Goal: Transaction & Acquisition: Purchase product/service

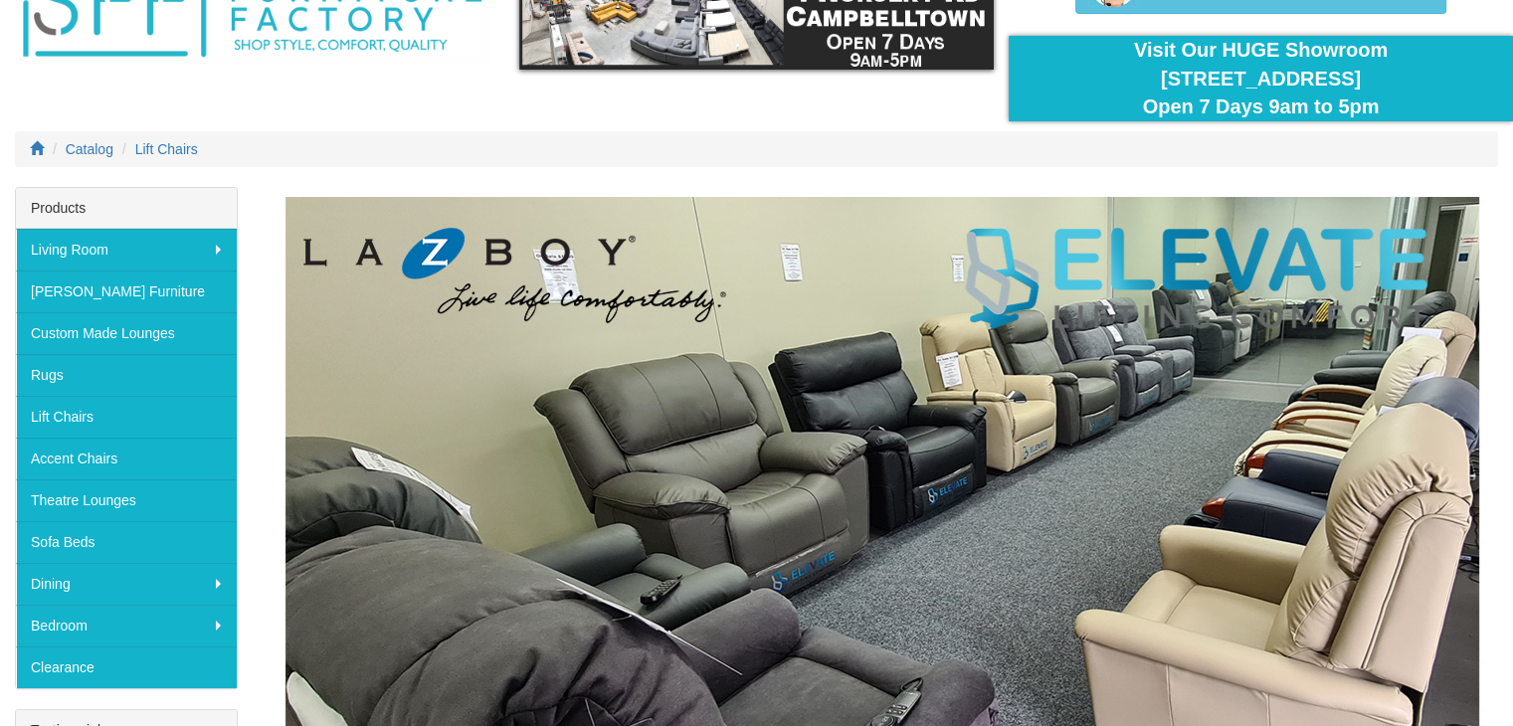
scroll to position [199, 0]
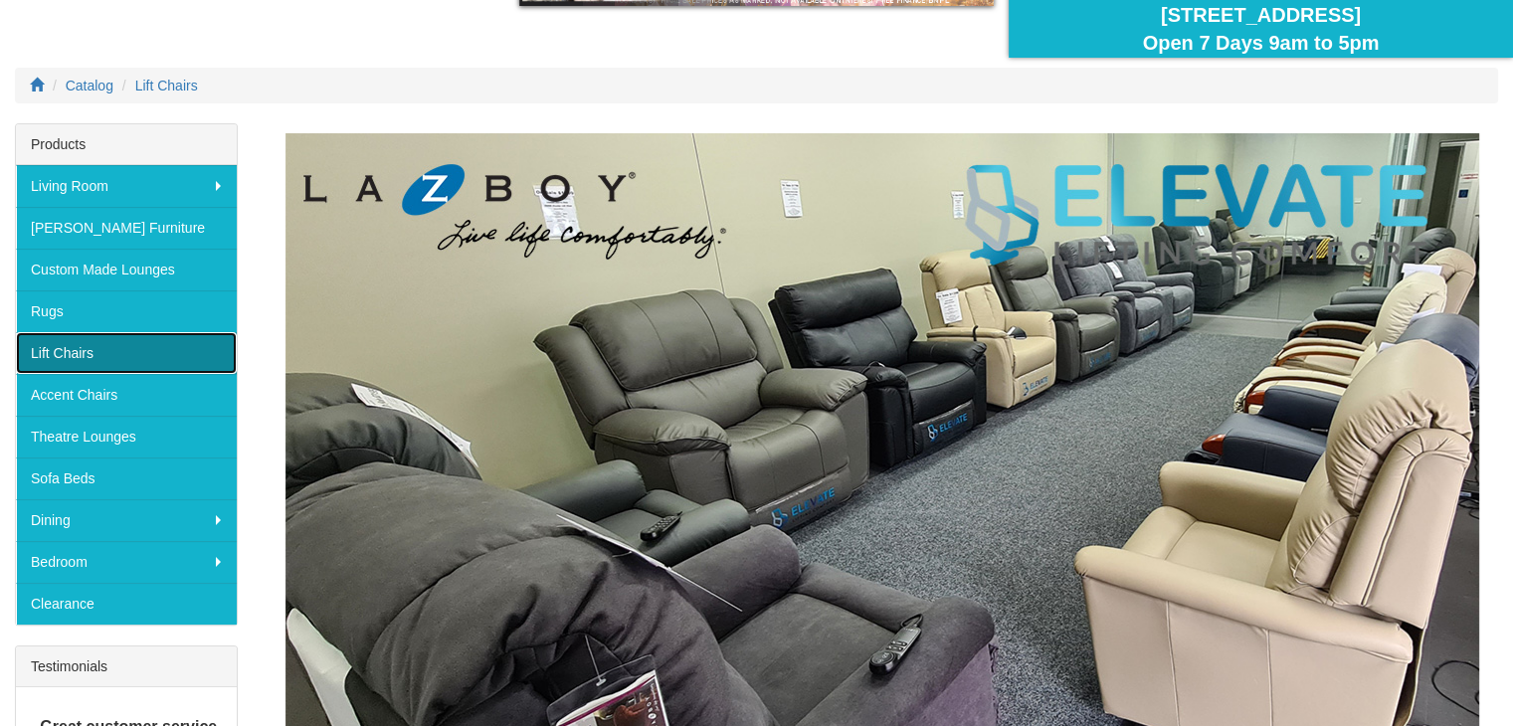
click at [108, 352] on link "Lift Chairs" at bounding box center [126, 353] width 221 height 42
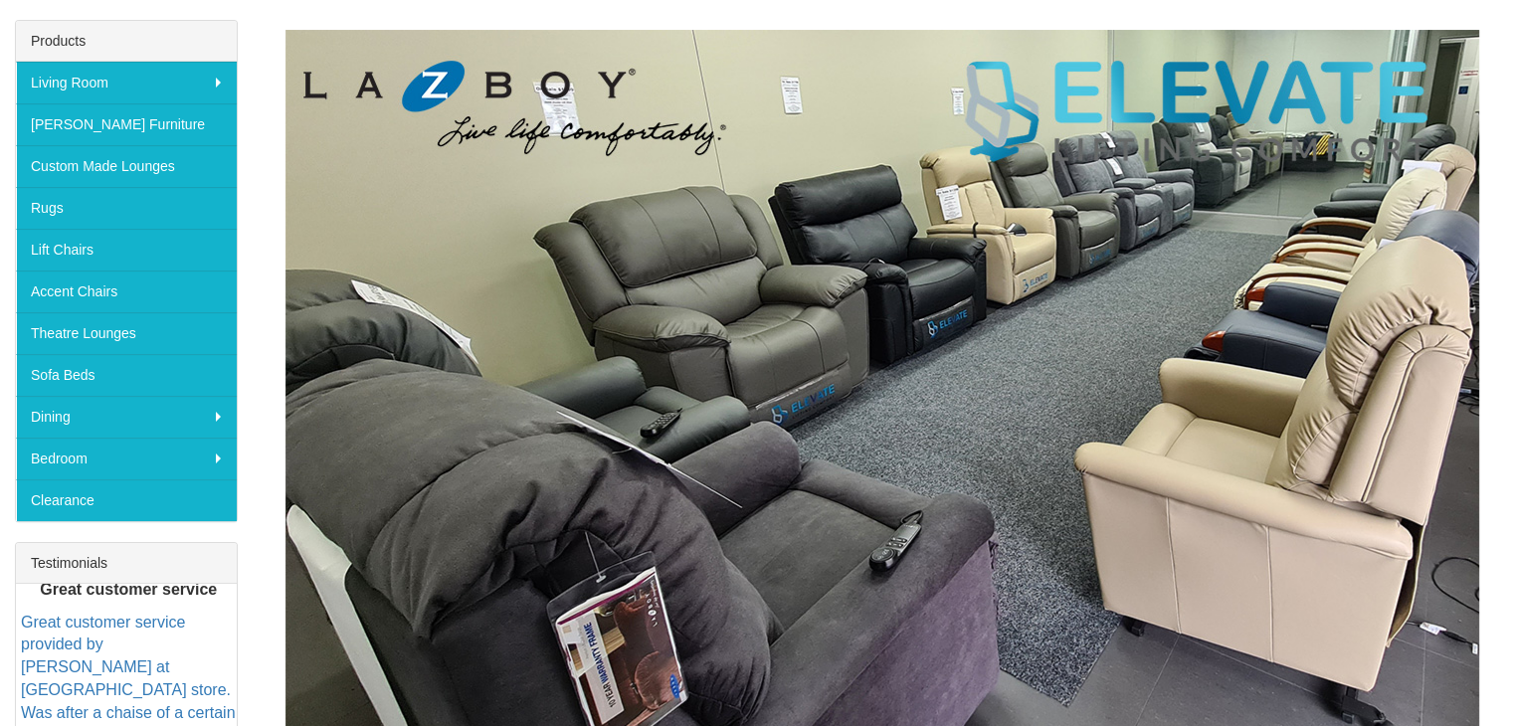
scroll to position [398, 0]
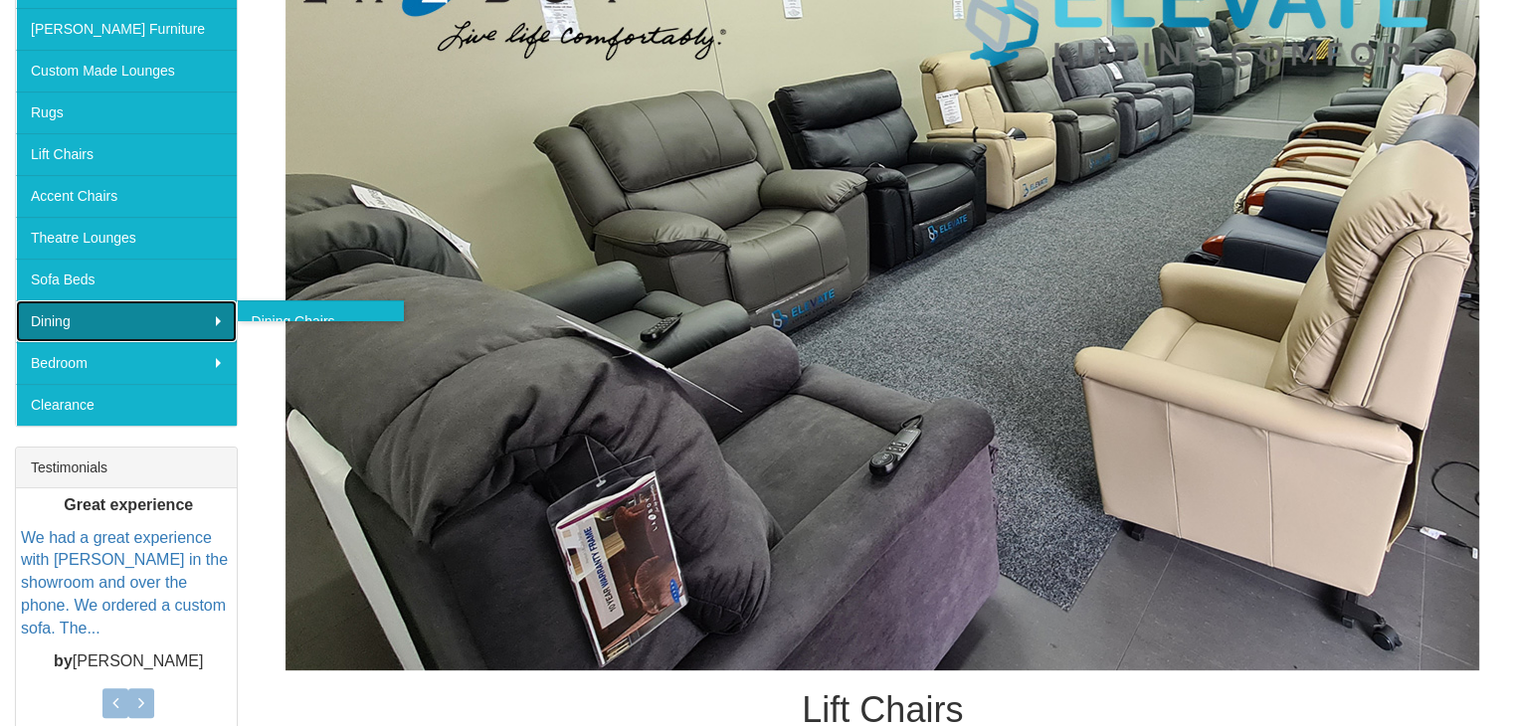
click at [85, 328] on link "Dining" at bounding box center [126, 321] width 221 height 42
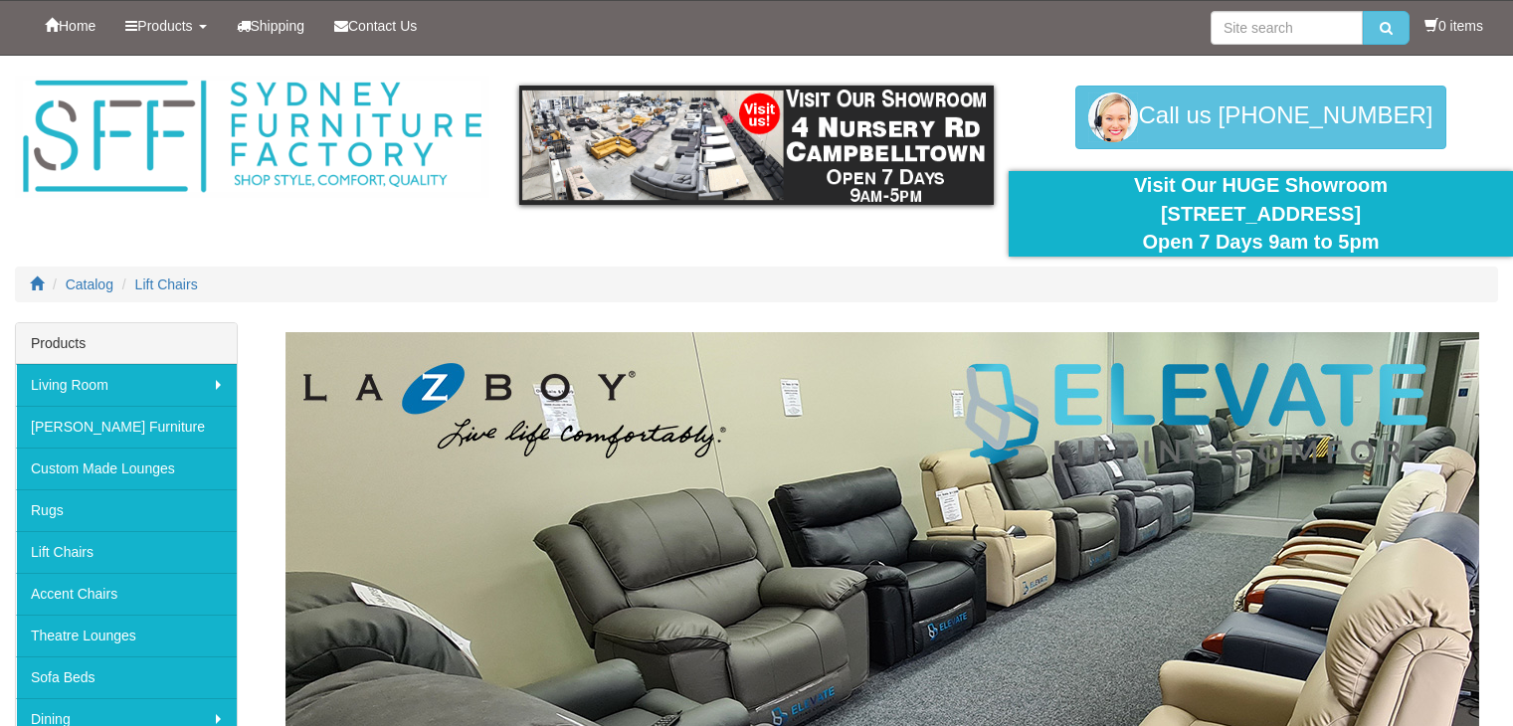
scroll to position [398, 0]
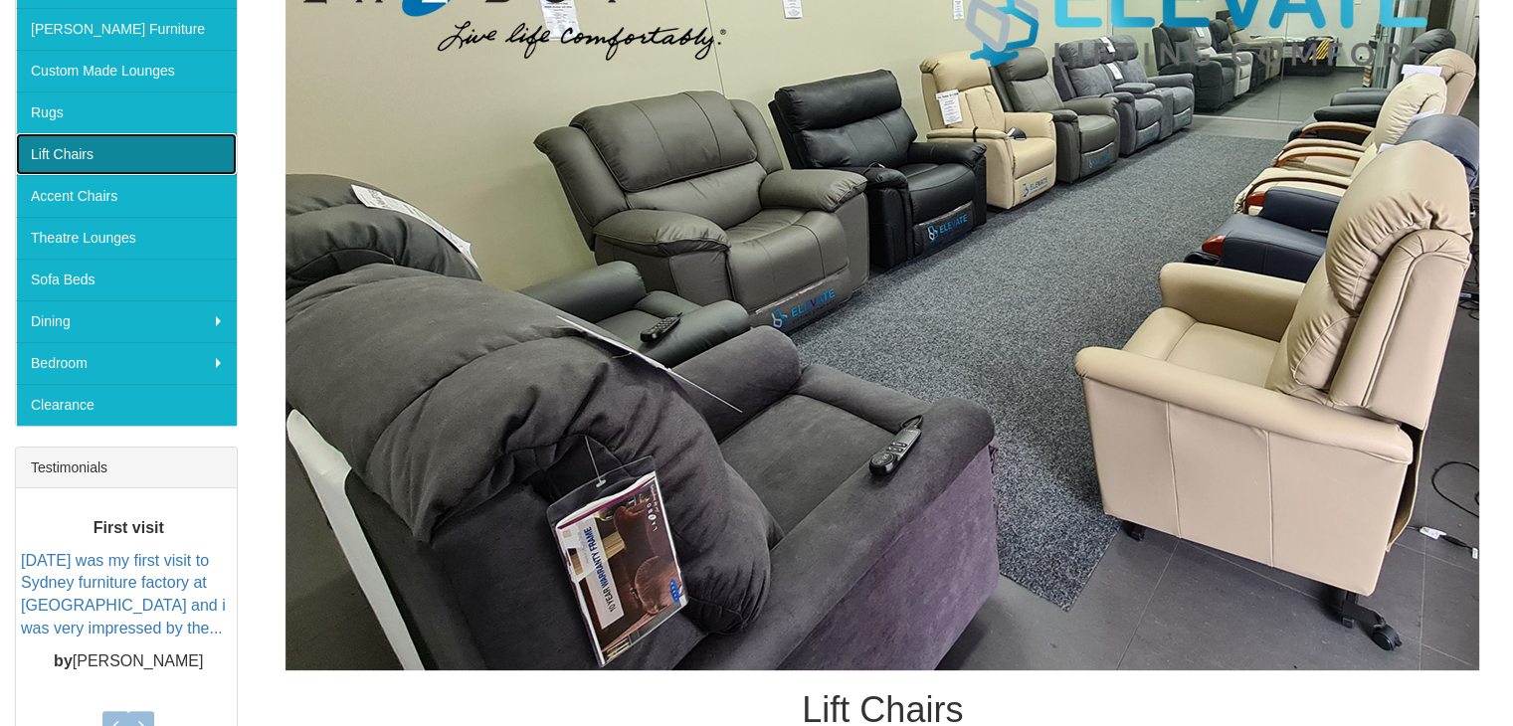
click at [97, 147] on link "Lift Chairs" at bounding box center [126, 154] width 221 height 42
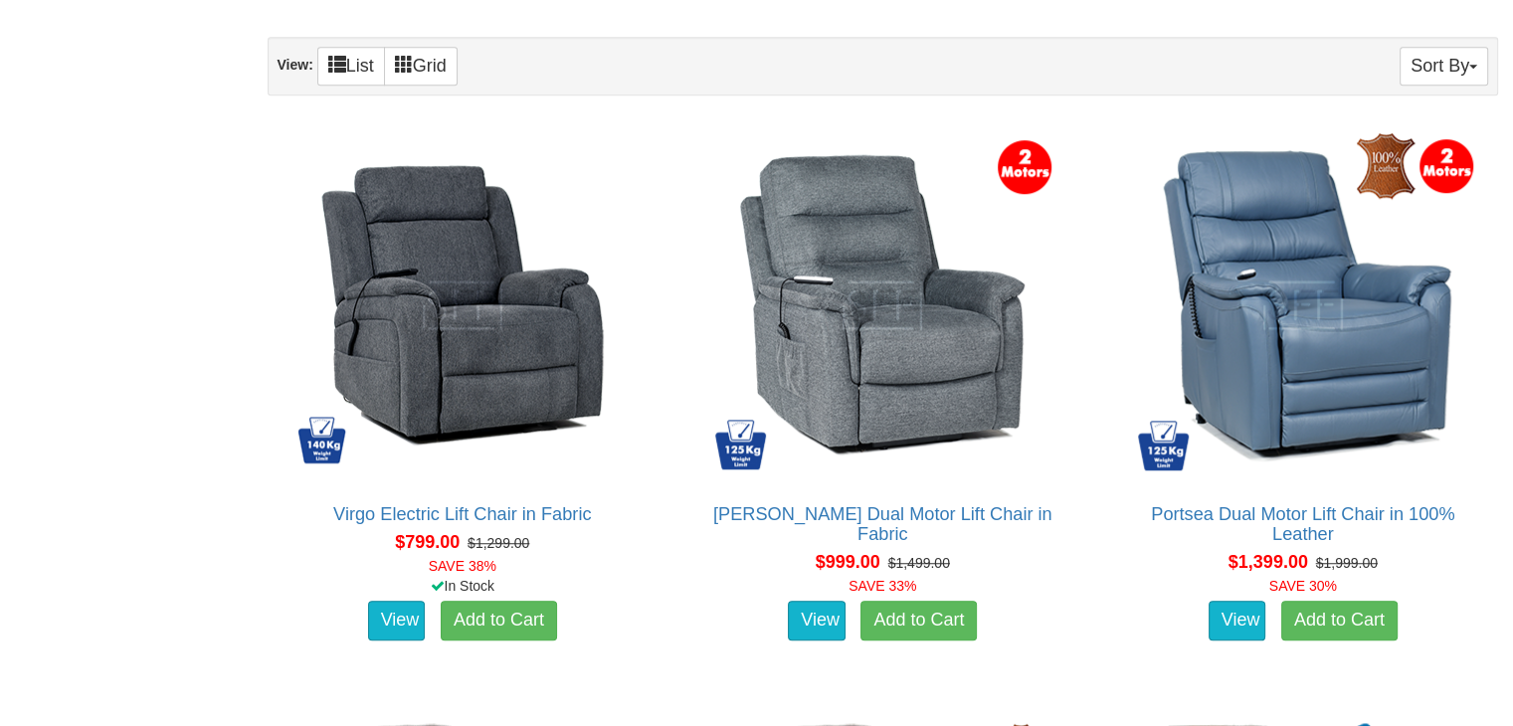
scroll to position [1293, 0]
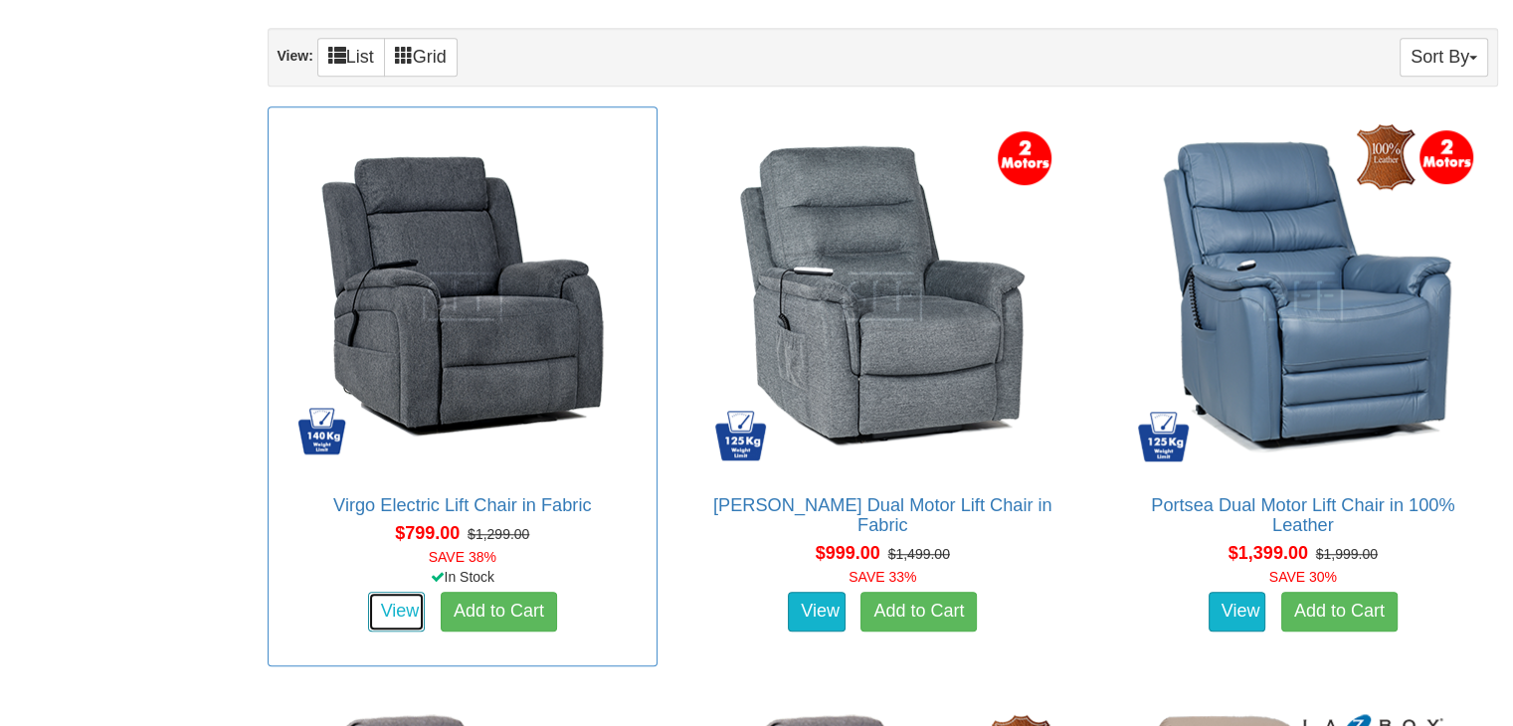
click at [374, 620] on link "View" at bounding box center [397, 612] width 58 height 40
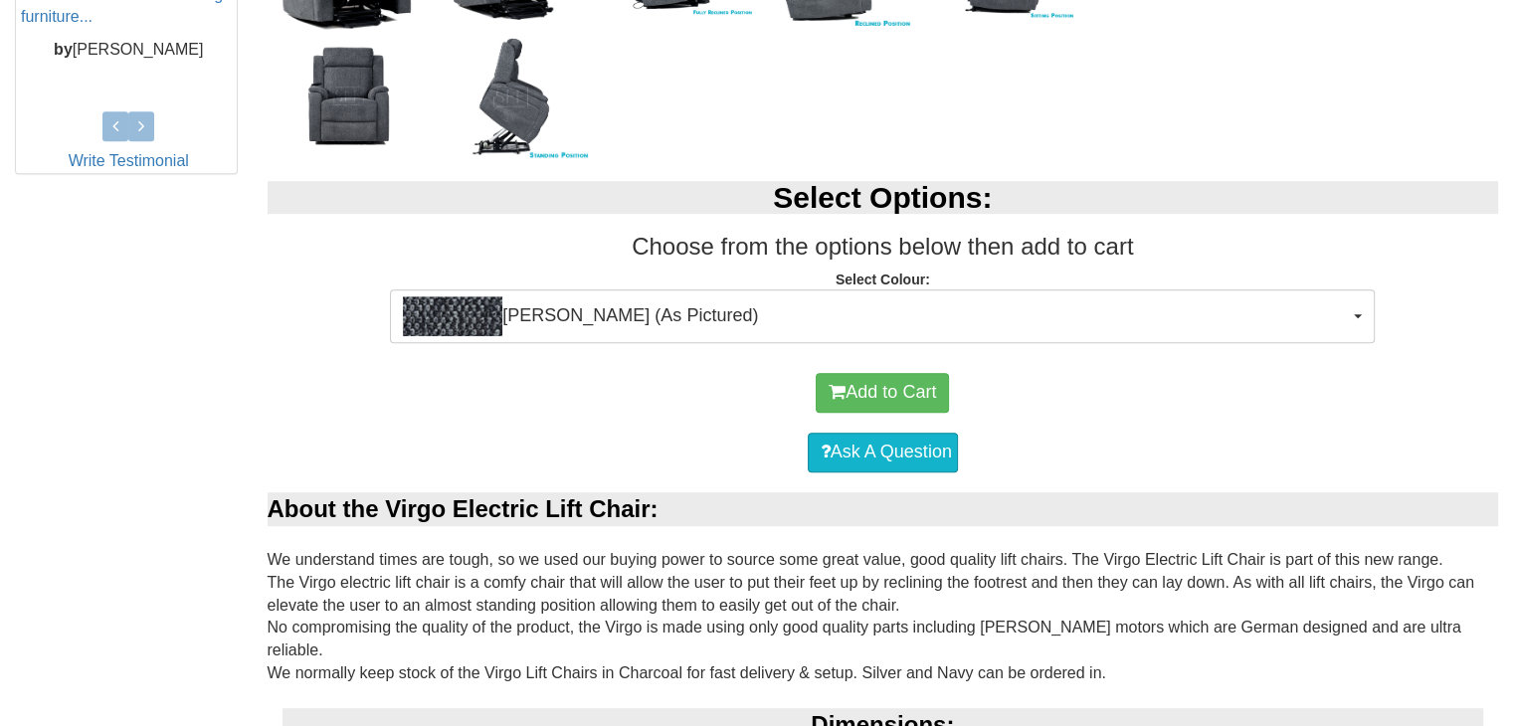
scroll to position [994, 0]
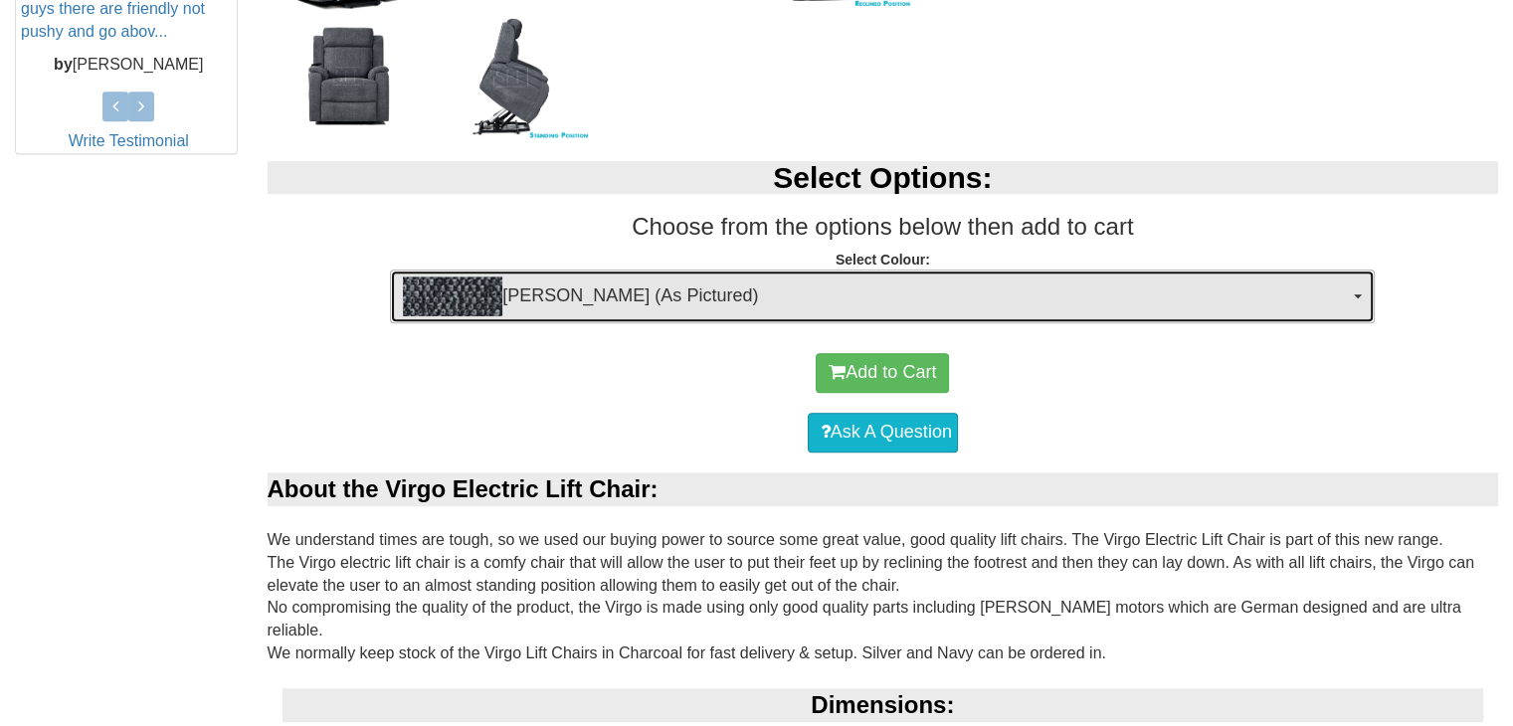
click at [605, 300] on span "[PERSON_NAME] (As Pictured)" at bounding box center [876, 296] width 946 height 40
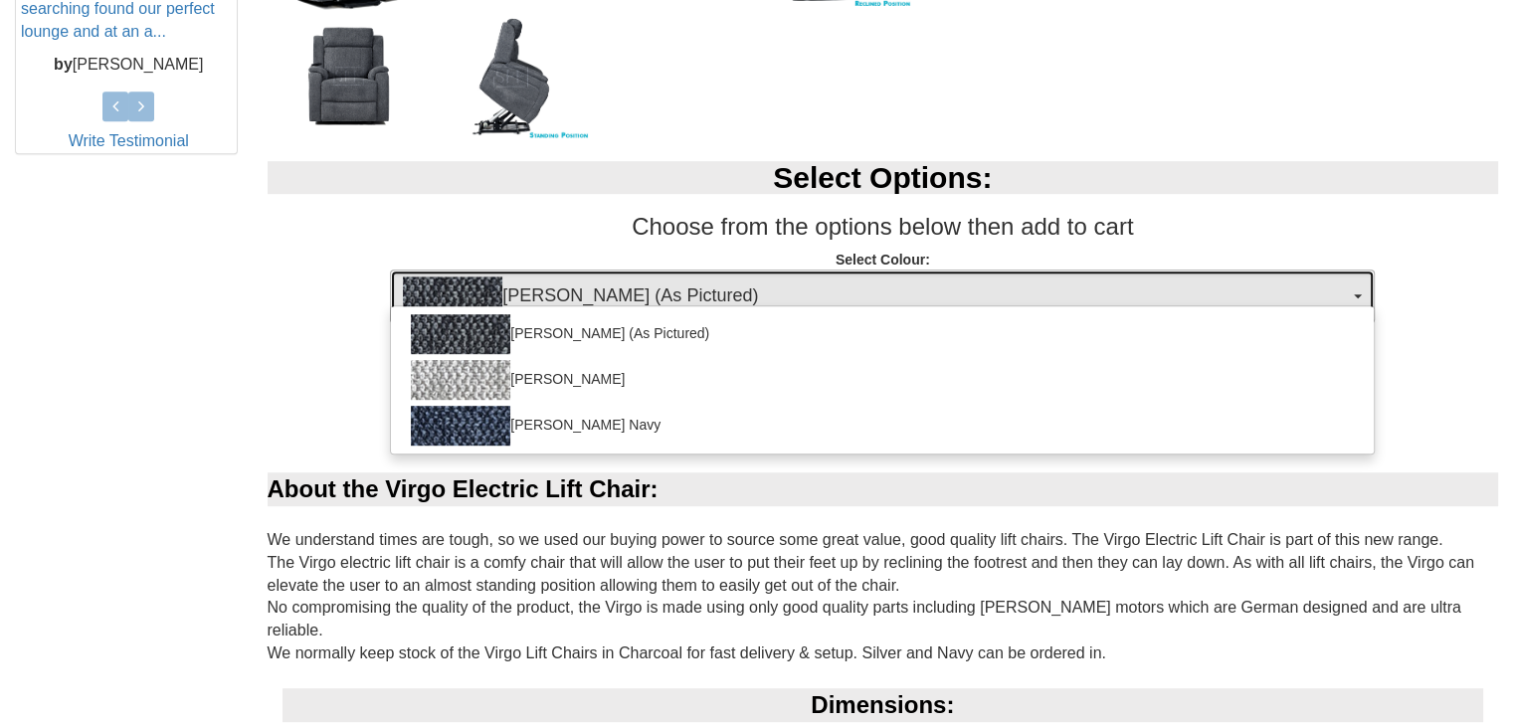
click at [605, 300] on span "[PERSON_NAME] (As Pictured)" at bounding box center [876, 296] width 946 height 40
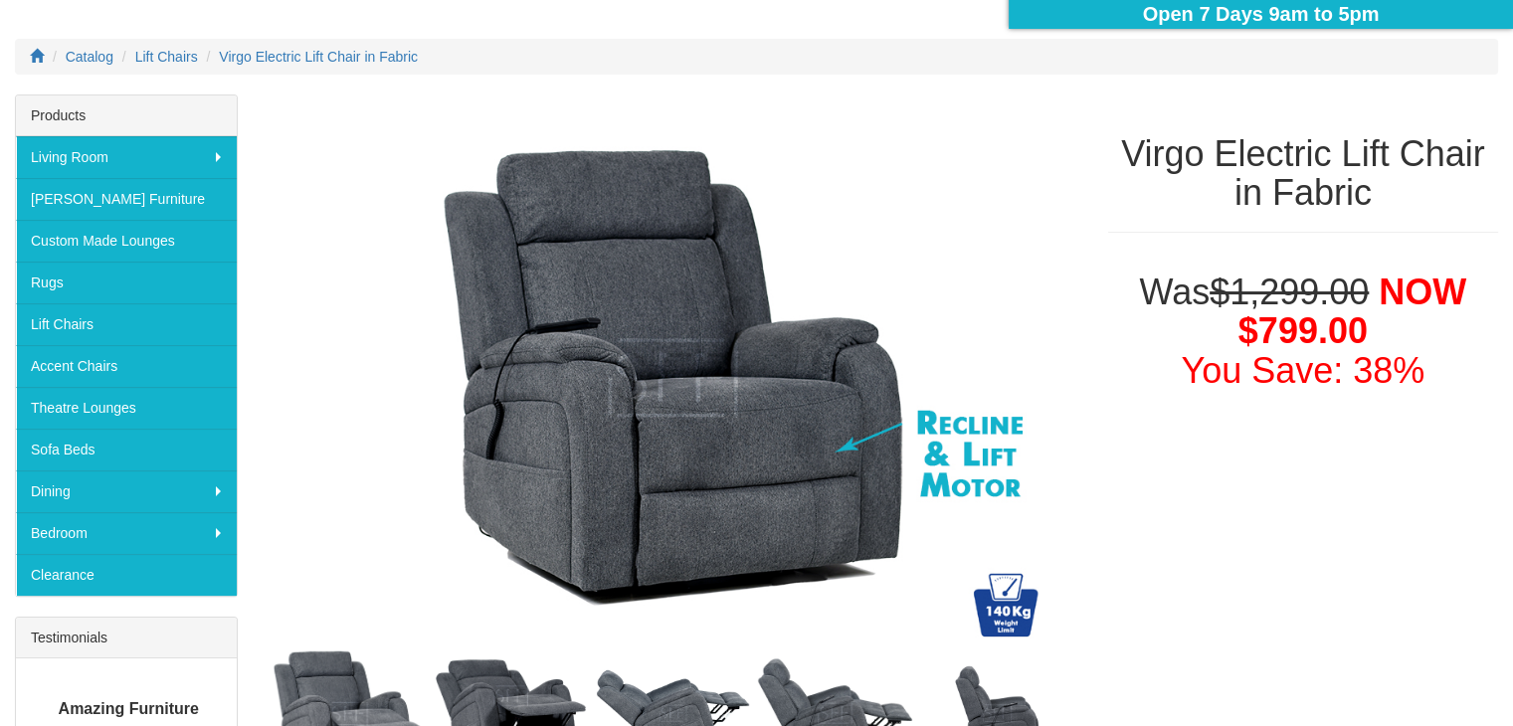
scroll to position [298, 0]
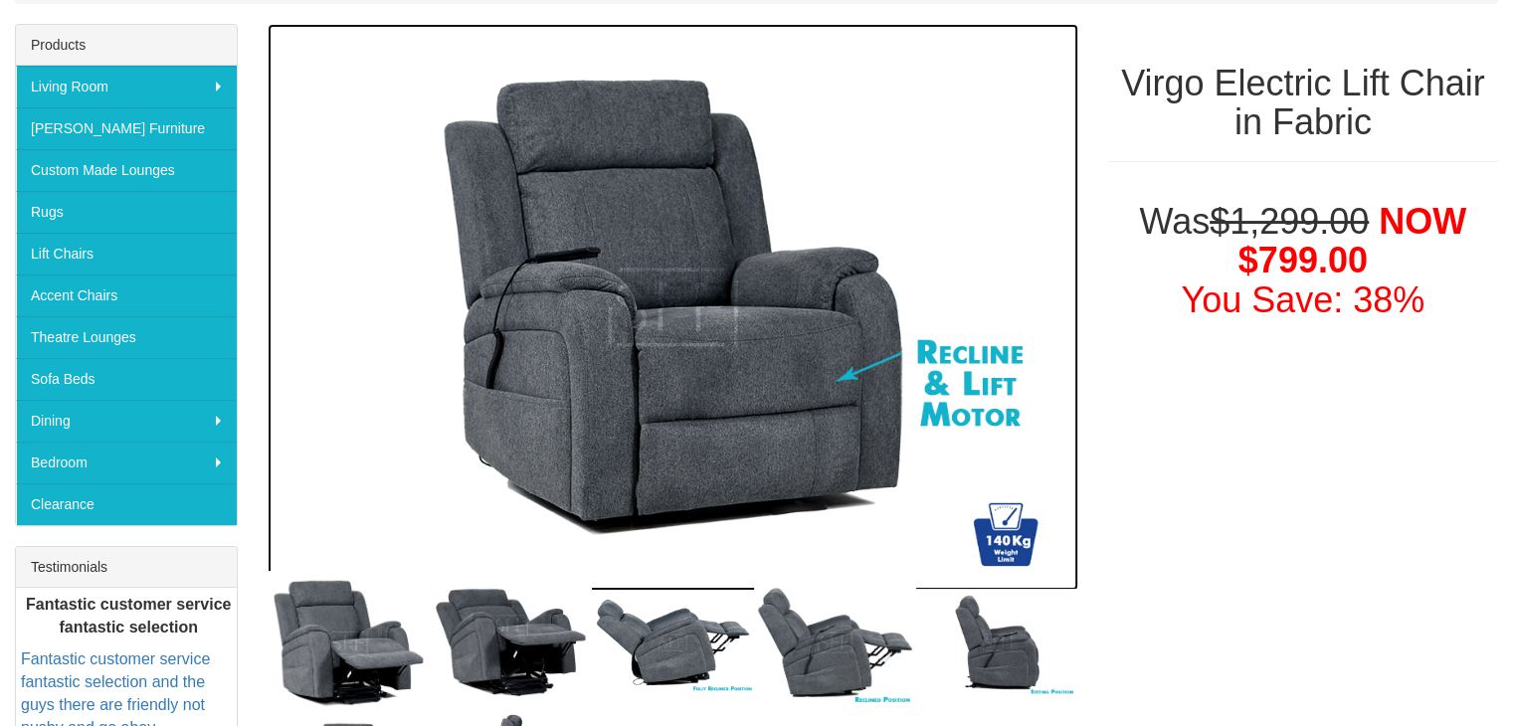
click at [788, 429] on img at bounding box center [673, 308] width 810 height 568
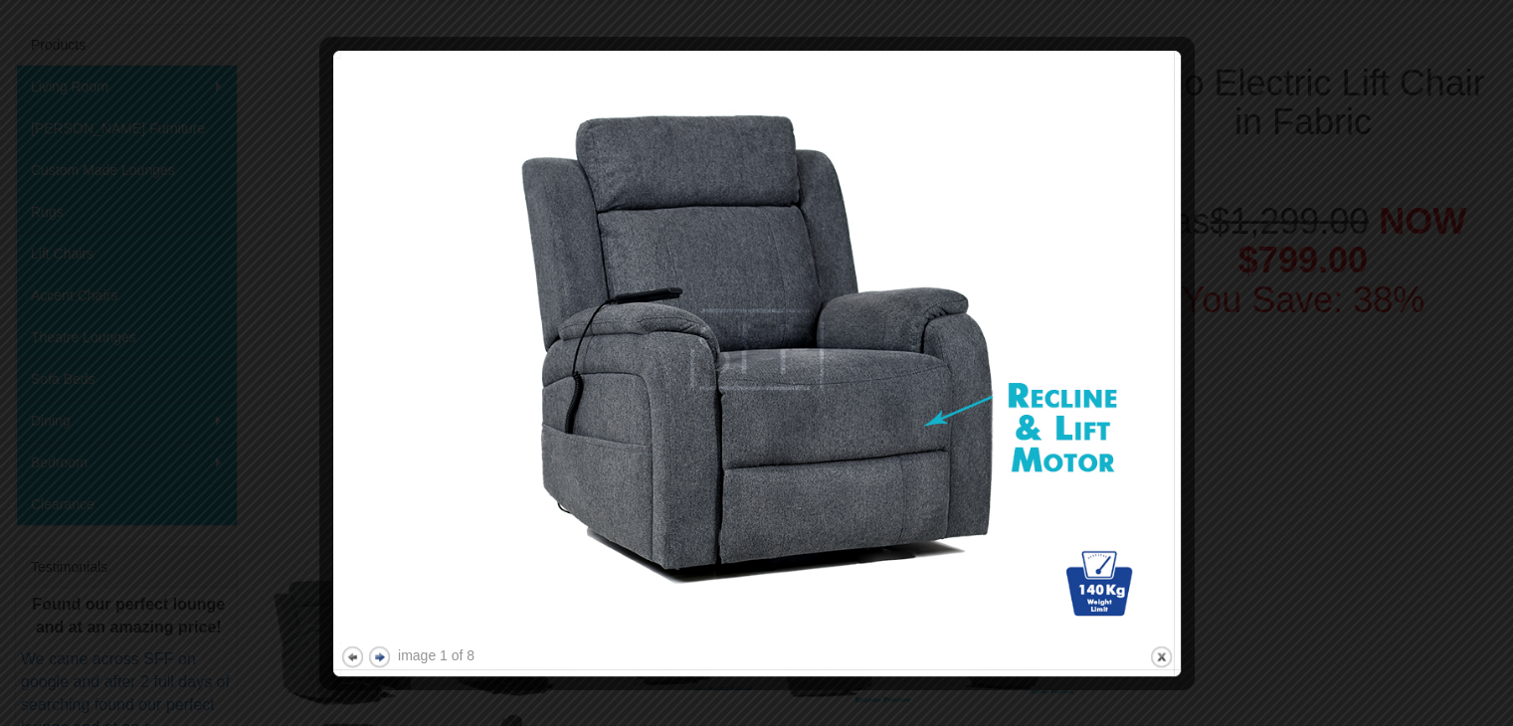
click at [378, 653] on button "next" at bounding box center [379, 656] width 25 height 25
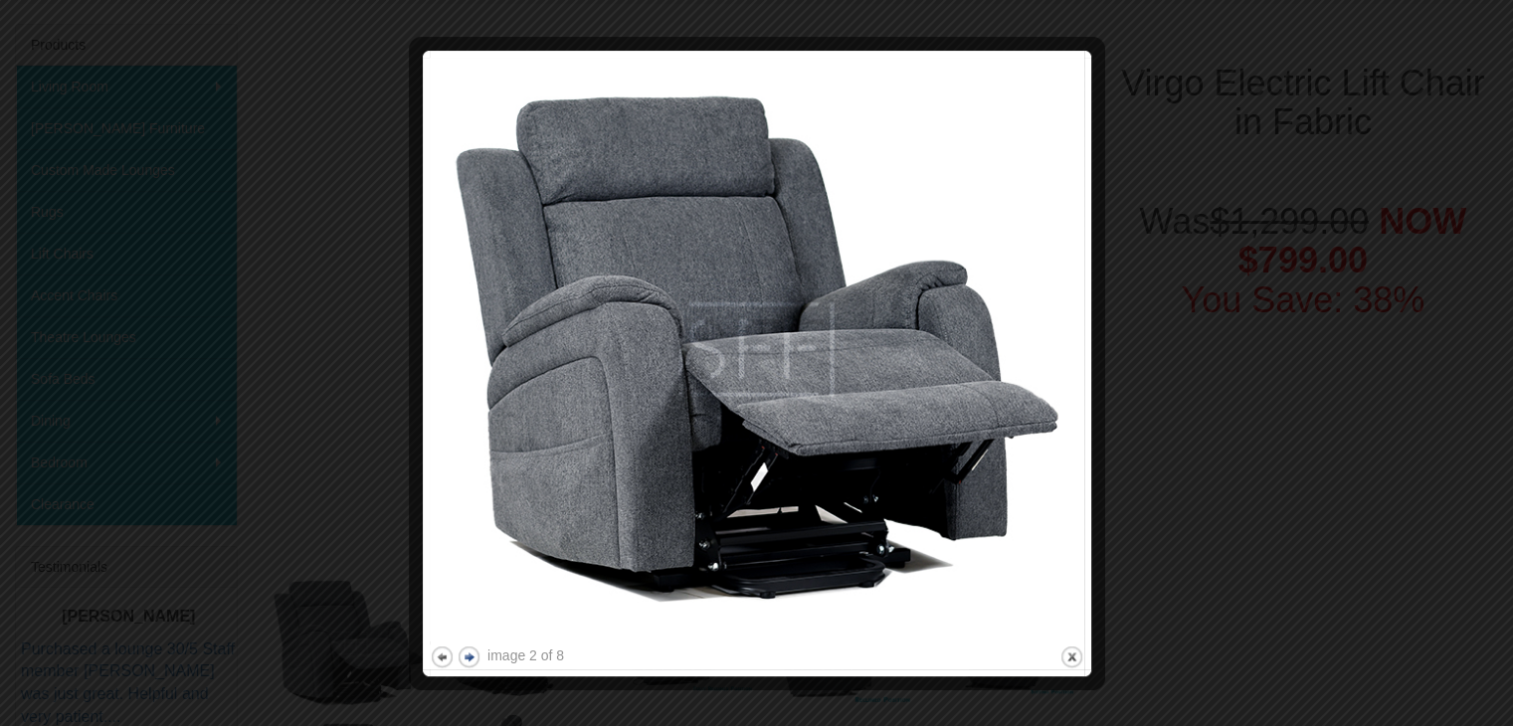
click at [469, 655] on button "next" at bounding box center [468, 656] width 25 height 25
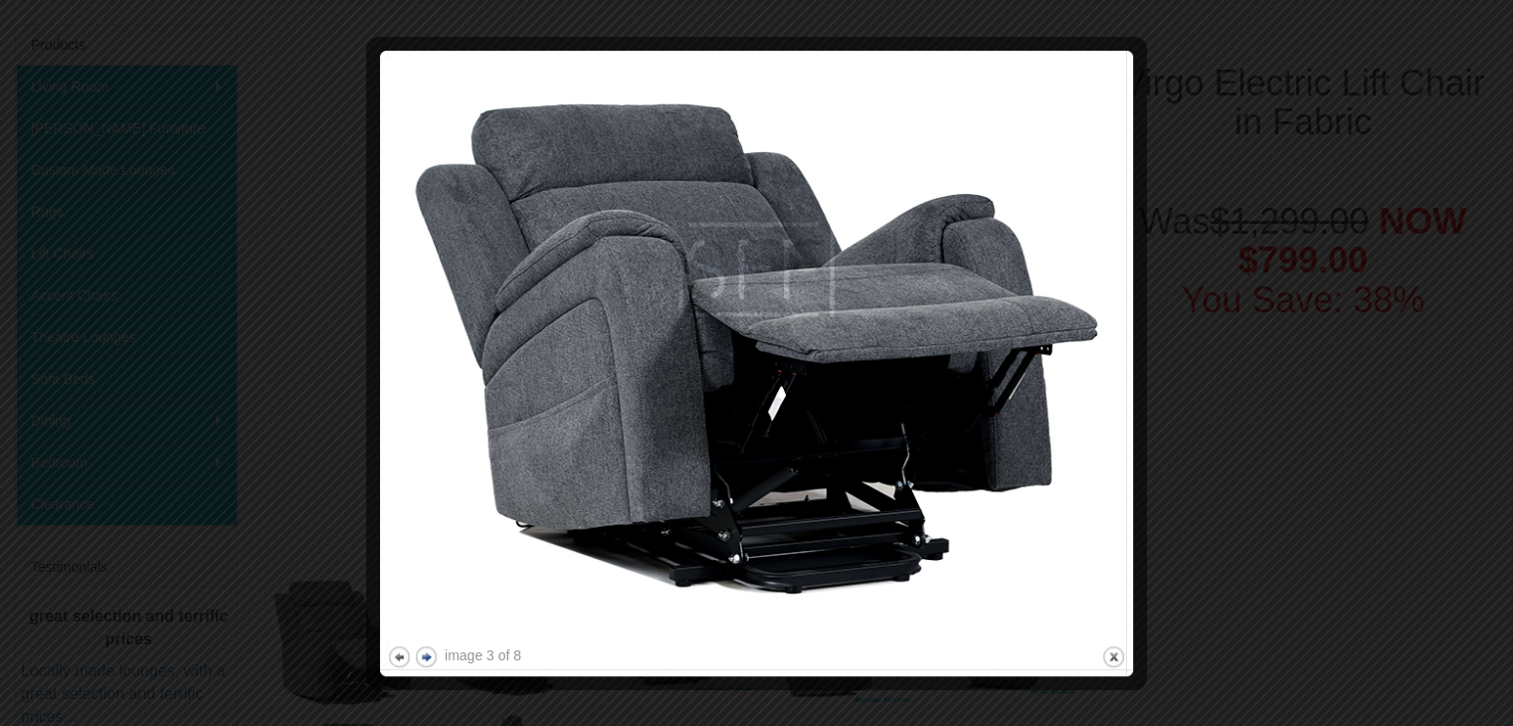
click at [418, 656] on button "next" at bounding box center [426, 656] width 25 height 25
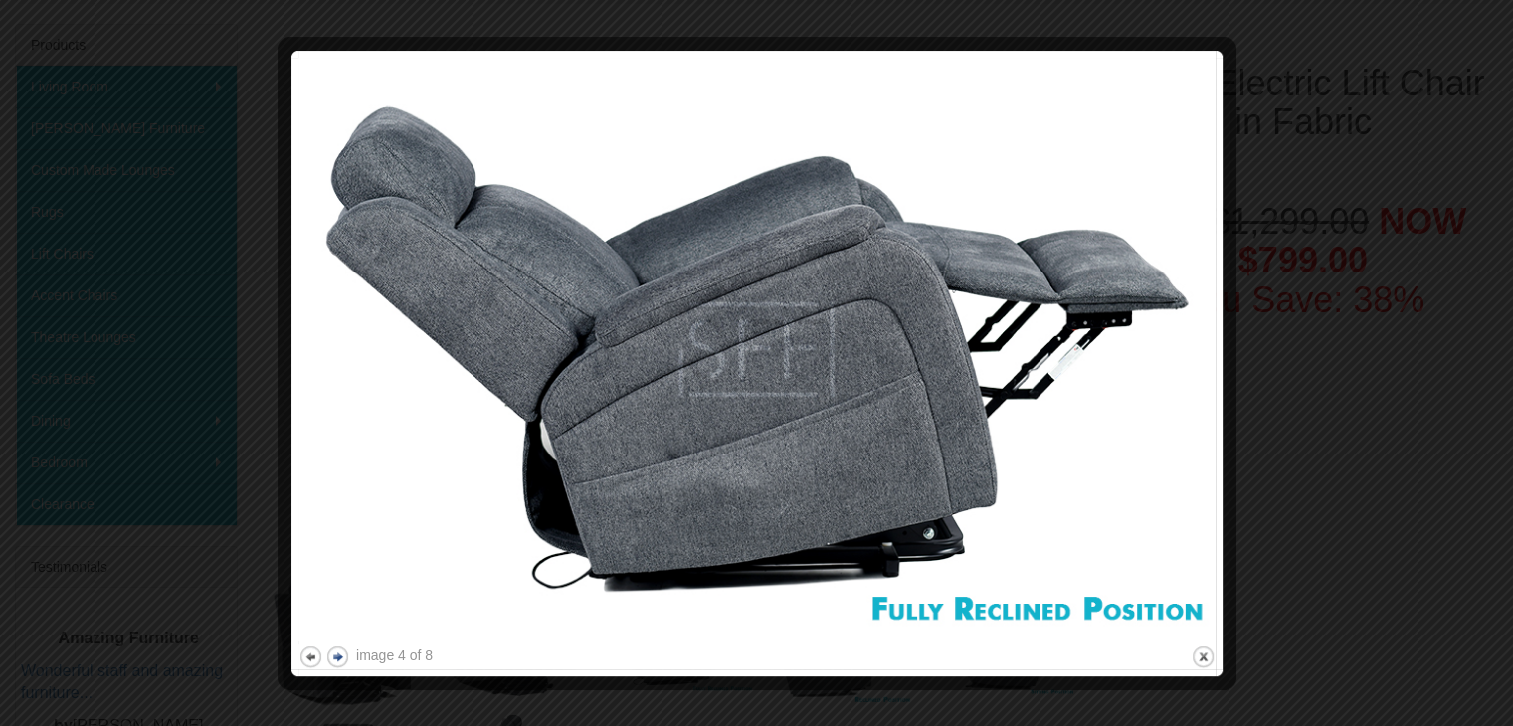
click at [334, 660] on button "next" at bounding box center [337, 656] width 25 height 25
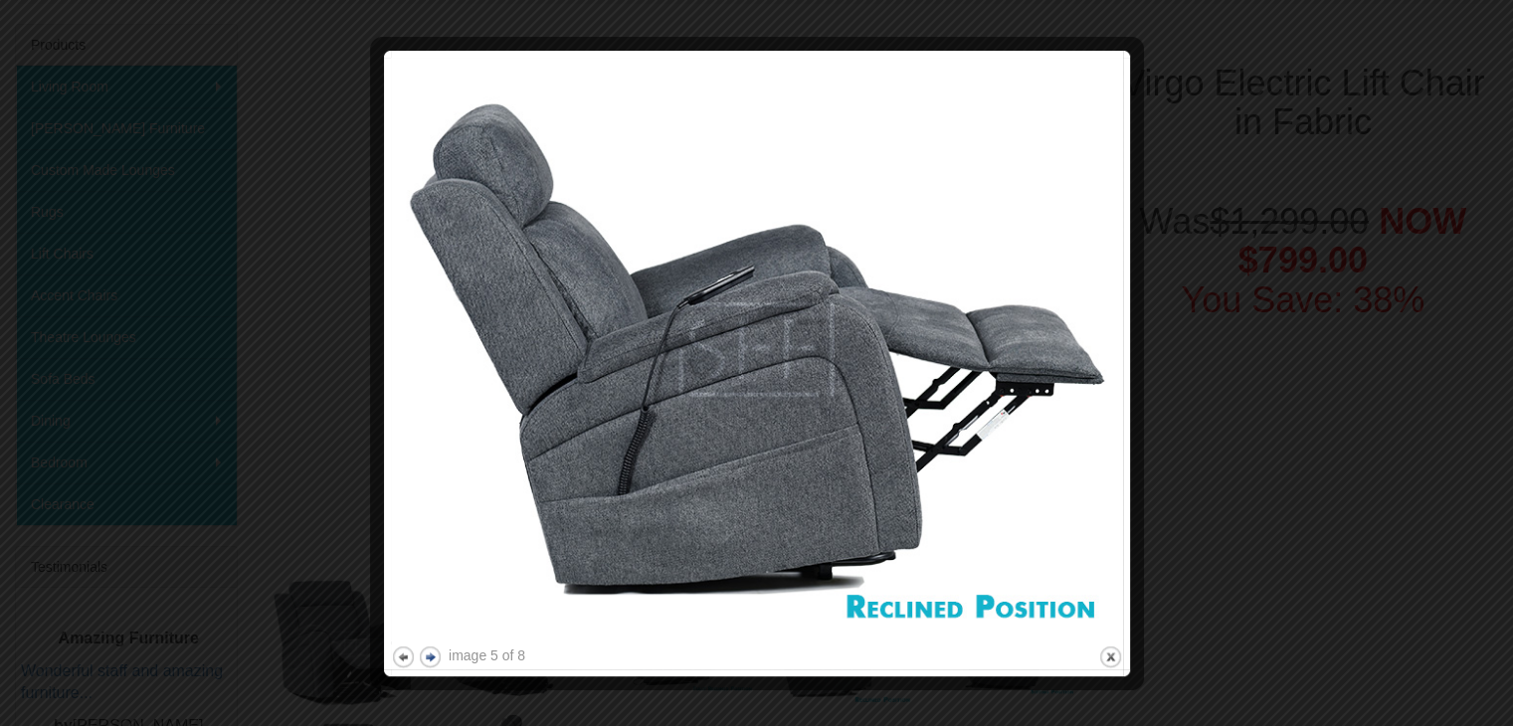
click at [423, 650] on button "next" at bounding box center [430, 656] width 25 height 25
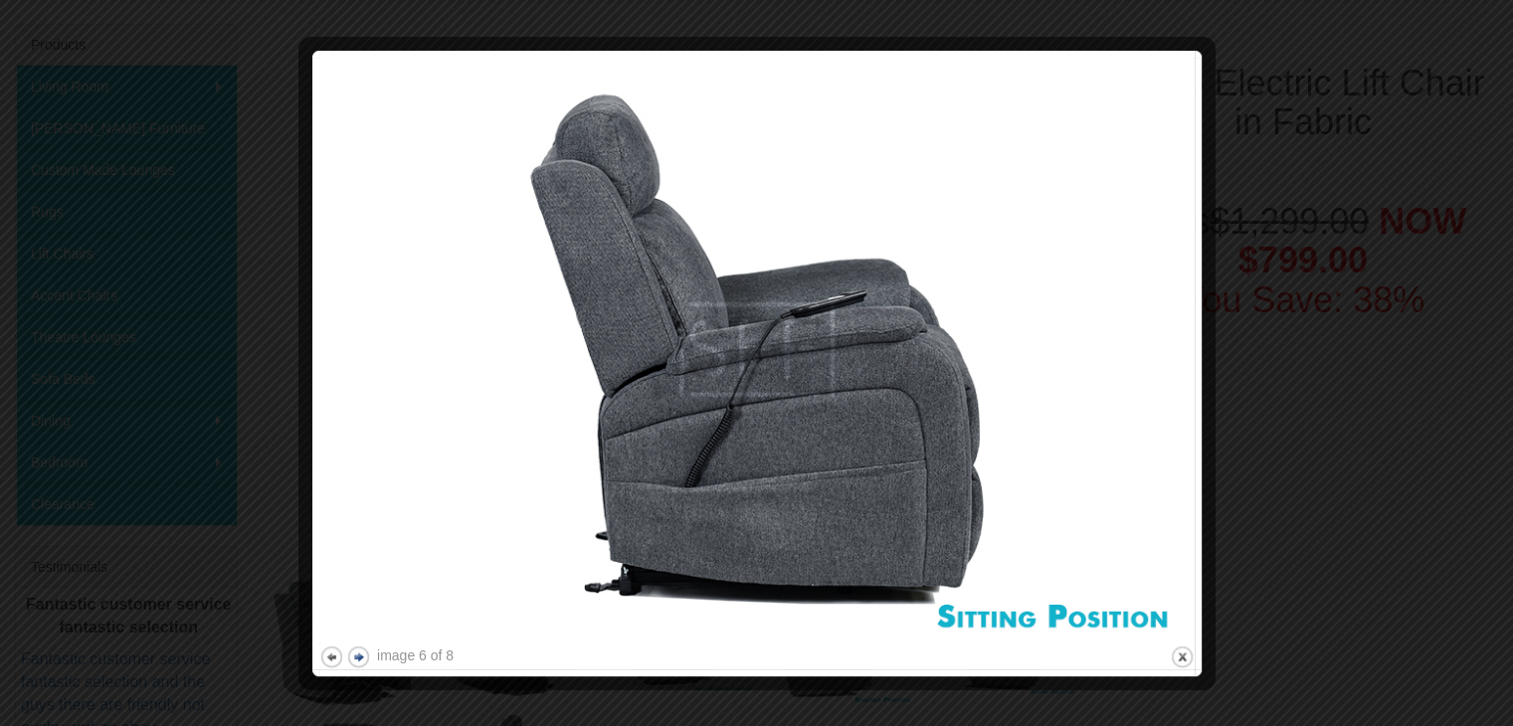
click at [423, 650] on div "image 6 of 8" at bounding box center [415, 655] width 77 height 20
click at [364, 658] on button "next" at bounding box center [358, 656] width 25 height 25
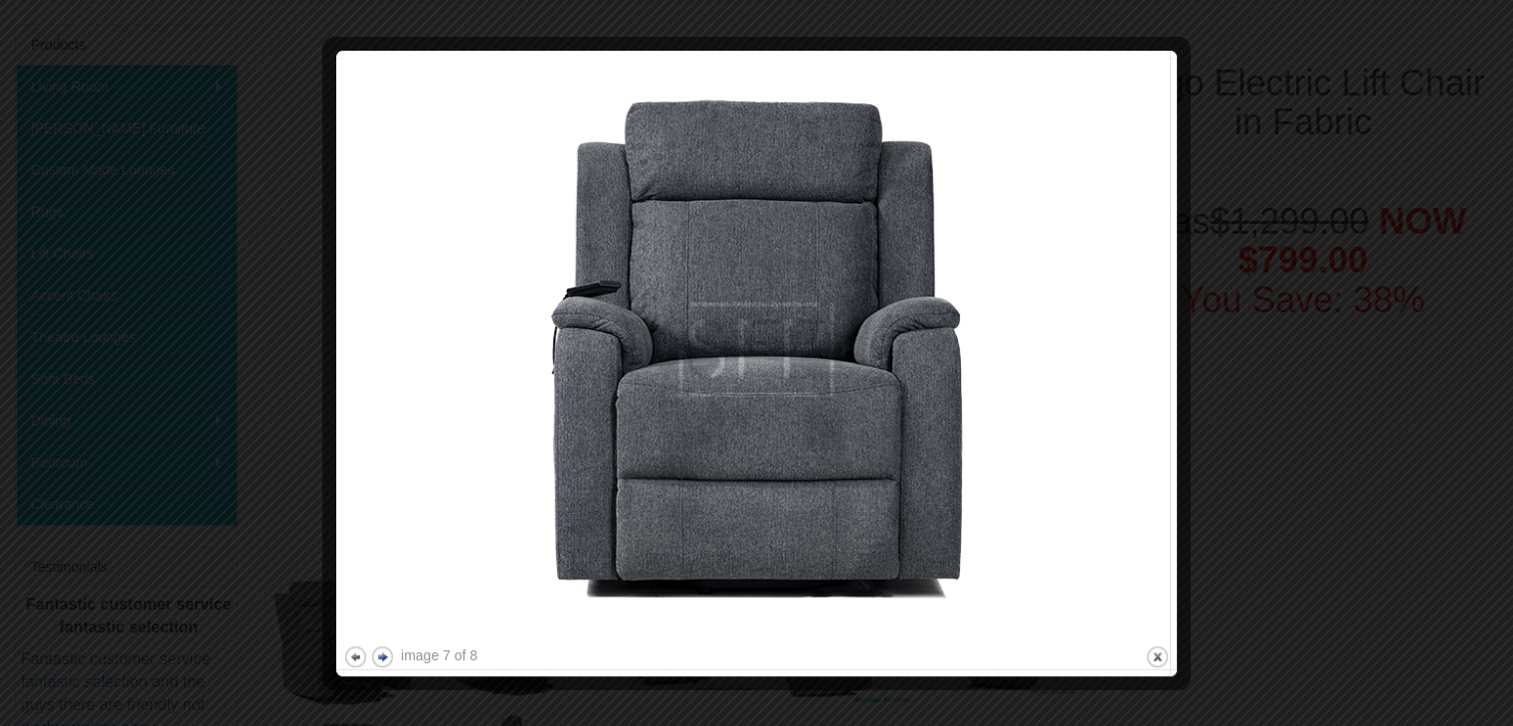
click at [364, 658] on button "previous" at bounding box center [355, 656] width 25 height 25
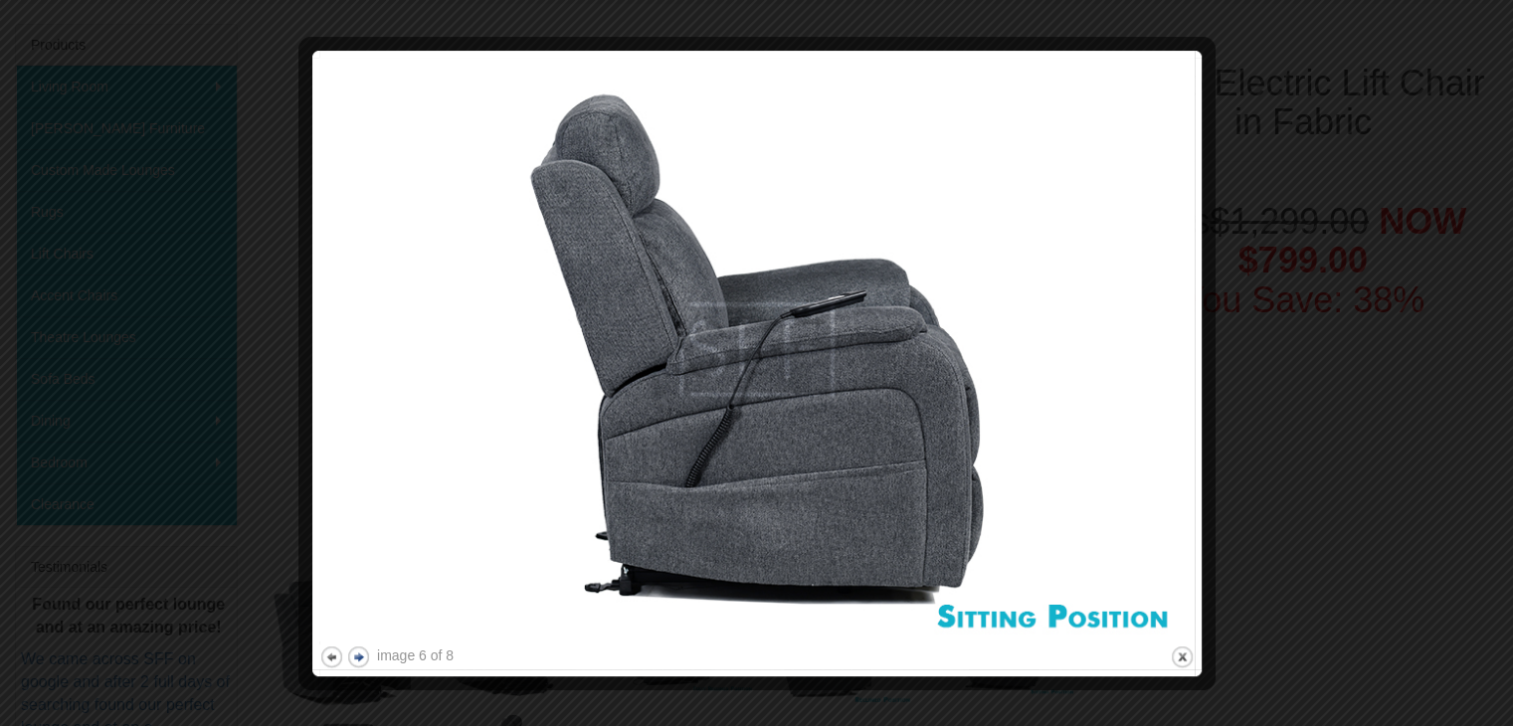
click at [364, 658] on button "next" at bounding box center [358, 656] width 25 height 25
